Goal: Find specific page/section: Find specific page/section

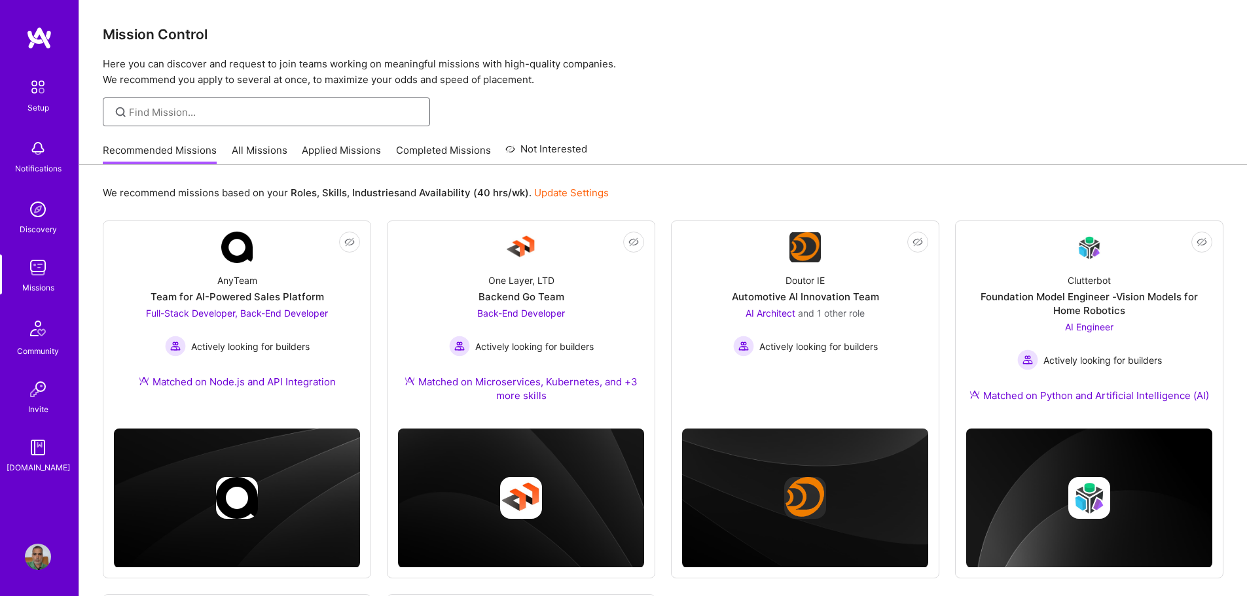
click at [179, 106] on input at bounding box center [274, 112] width 291 height 14
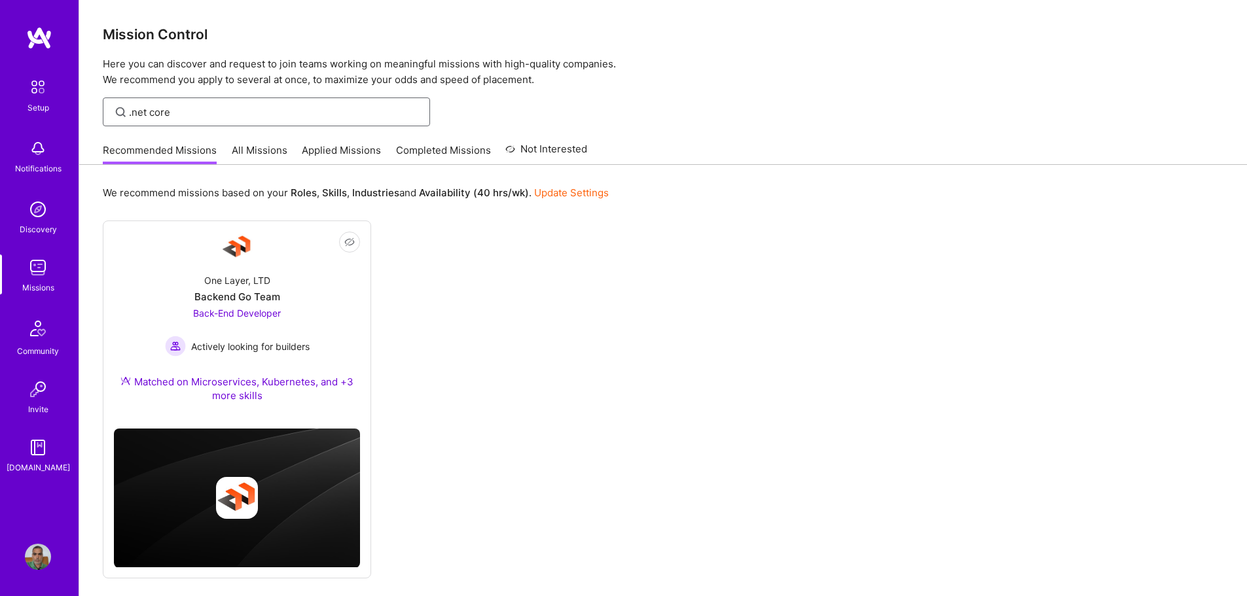
type input ".net core"
click at [270, 382] on div "Matched on Microservices, Kubernetes, and +3 more skills" at bounding box center [237, 388] width 246 height 27
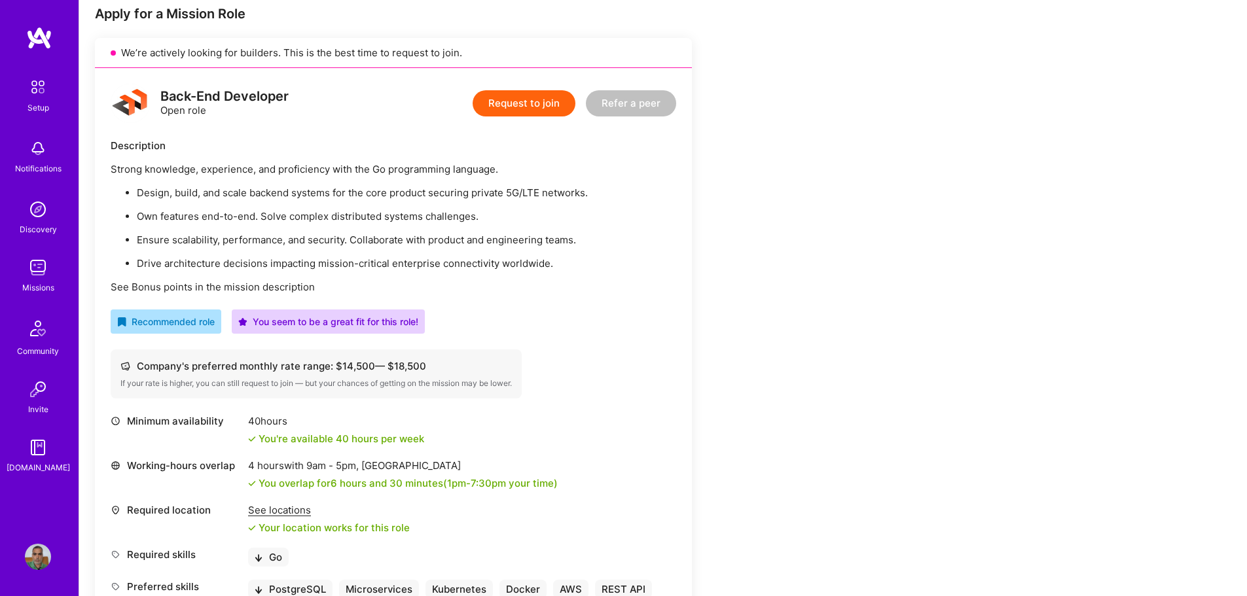
scroll to position [262, 0]
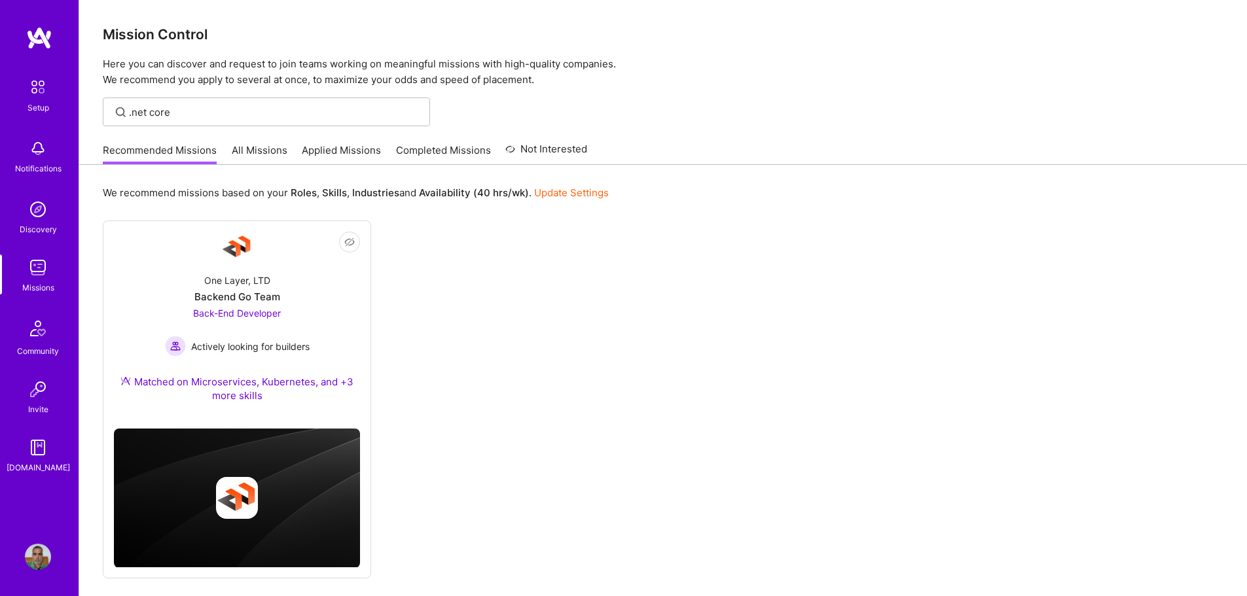
click at [282, 152] on link "All Missions" at bounding box center [260, 154] width 56 height 22
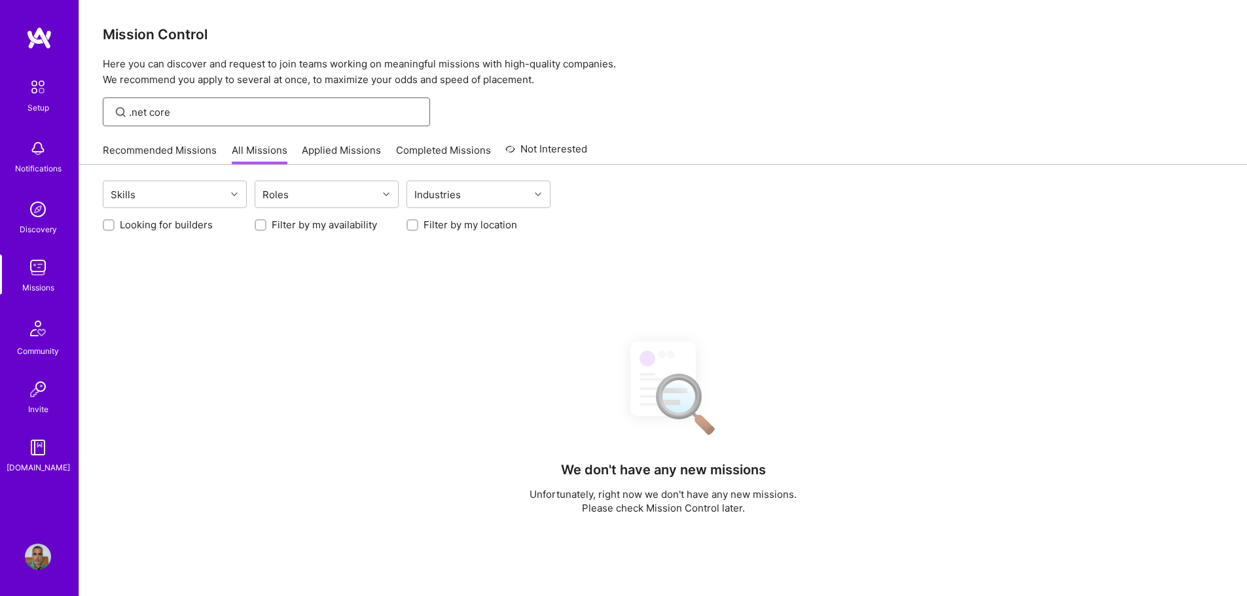
drag, startPoint x: 196, startPoint y: 109, endPoint x: 14, endPoint y: 105, distance: 181.4
click at [14, 105] on div "Setup Notifications Discovery Missions Community Invite [DOMAIN_NAME] Profile C…" at bounding box center [623, 408] width 1247 height 816
